Goal: Task Accomplishment & Management: Manage account settings

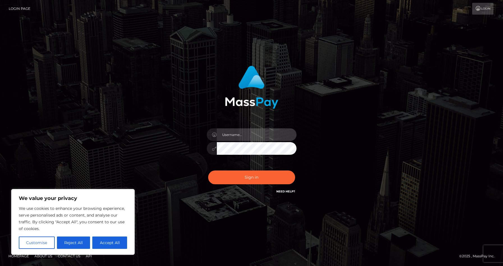
click at [252, 138] on input "text" at bounding box center [257, 134] width 80 height 13
type input "[EMAIL_ADDRESS][DOMAIN_NAME]"
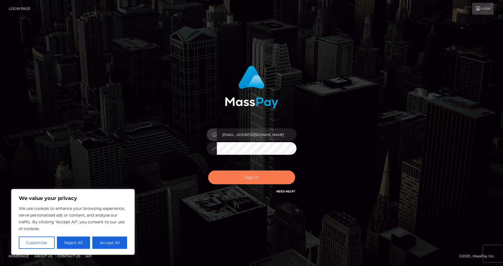
click at [249, 175] on button "Sign in" at bounding box center [251, 177] width 87 height 14
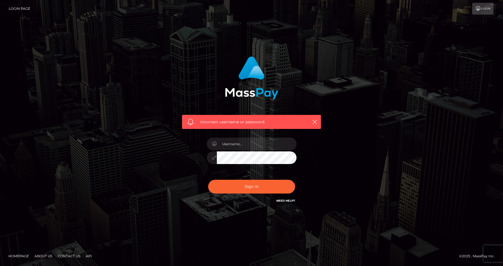
click at [106, 234] on body "Login Page Login Incorrect username or password." at bounding box center [251, 133] width 503 height 266
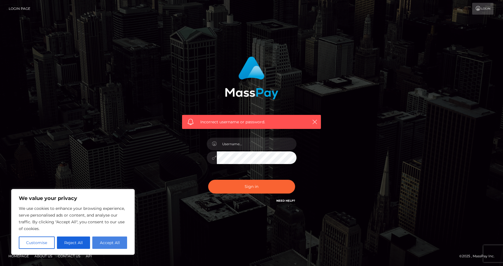
click at [113, 241] on button "Accept All" at bounding box center [109, 242] width 35 height 12
checkbox input "true"
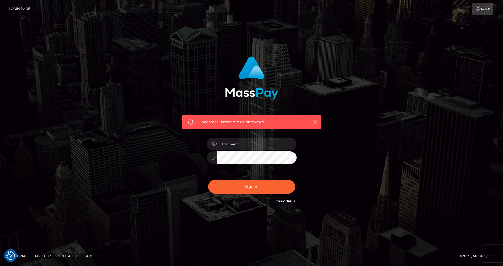
click at [290, 199] on link "Need Help?" at bounding box center [285, 201] width 19 height 4
click at [313, 121] on icon "button" at bounding box center [315, 122] width 6 height 6
click at [314, 120] on icon "button" at bounding box center [315, 122] width 6 height 6
click at [238, 142] on input "text" at bounding box center [257, 143] width 80 height 13
type input "[EMAIL_ADDRESS][DOMAIN_NAME]"
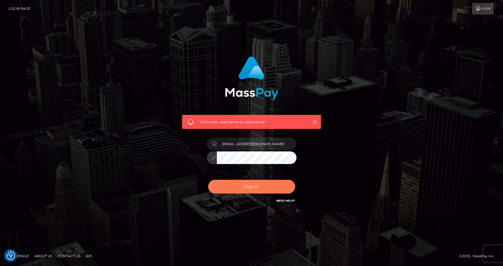
click at [224, 187] on button "Sign in" at bounding box center [251, 186] width 87 height 14
click at [315, 121] on icon "button" at bounding box center [315, 122] width 6 height 6
